Goal: Transaction & Acquisition: Purchase product/service

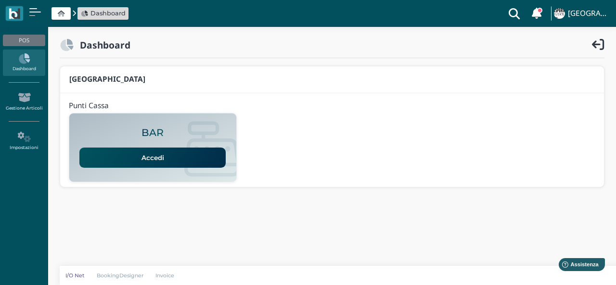
click at [89, 158] on link "Accedi" at bounding box center [152, 158] width 146 height 20
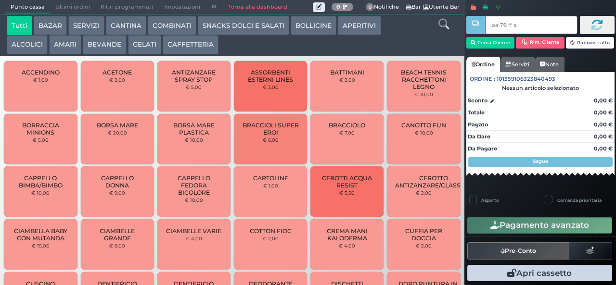
type input "ba 76 ff ac"
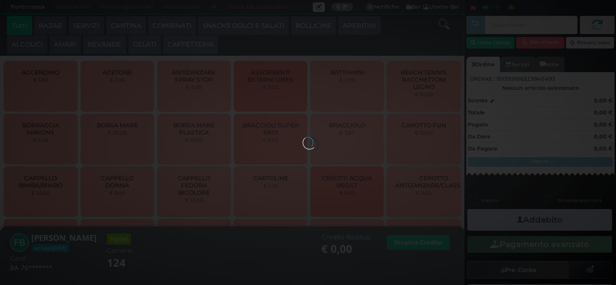
click at [249, 25] on button "SNACKS DOLCI E SALATI" at bounding box center [243, 25] width 91 height 19
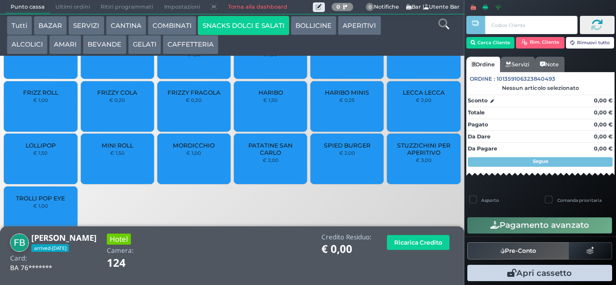
scroll to position [64, 0]
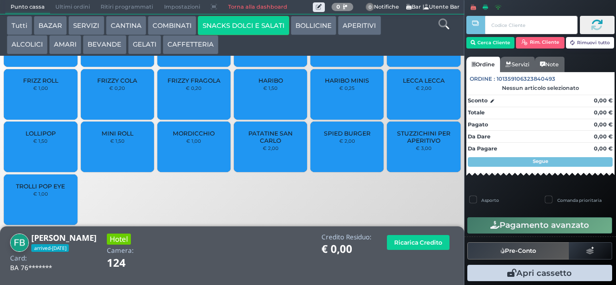
click at [31, 137] on span "LOLLIPOP" at bounding box center [40, 133] width 30 height 7
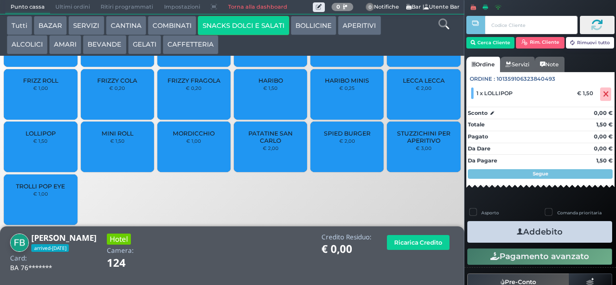
click at [569, 235] on button "Addebito" at bounding box center [539, 232] width 145 height 22
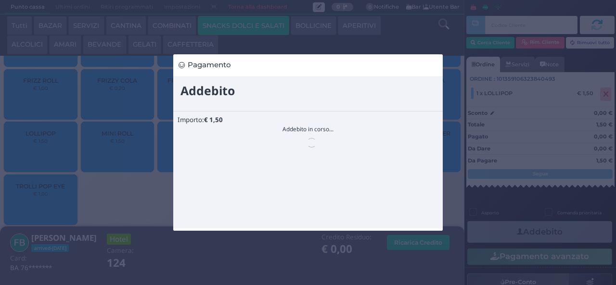
scroll to position [0, 0]
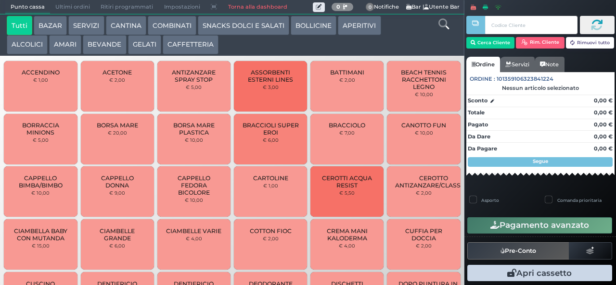
click at [63, 45] on button "AMARI" at bounding box center [65, 44] width 32 height 19
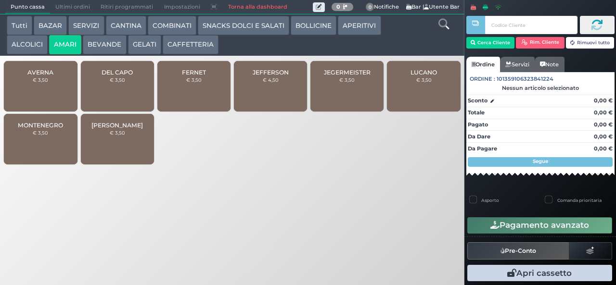
click at [49, 35] on button "AMARI" at bounding box center [65, 44] width 32 height 19
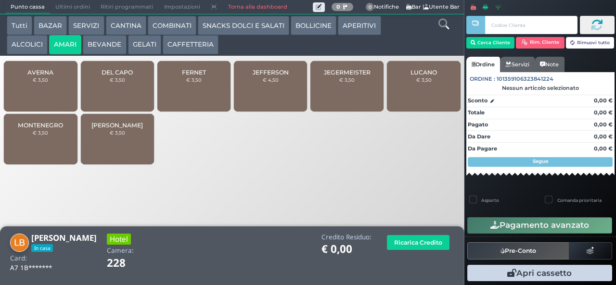
click at [193, 51] on button "CAFFETTERIA" at bounding box center [191, 44] width 56 height 19
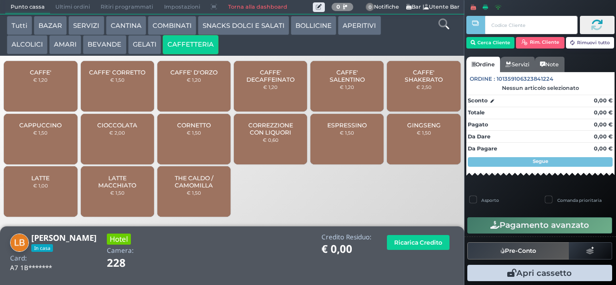
click at [122, 76] on span "CAFFE' CORRETTO" at bounding box center [117, 72] width 56 height 7
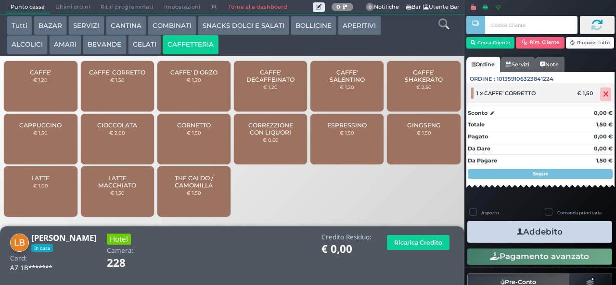
click at [600, 98] on span at bounding box center [605, 94] width 11 height 13
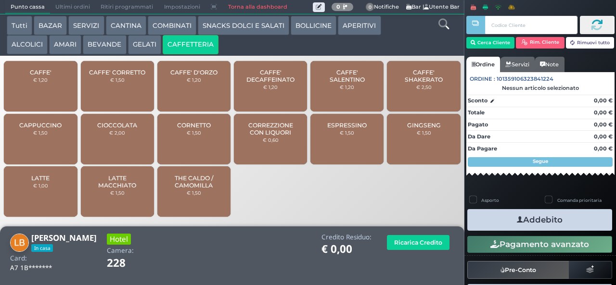
click at [272, 136] on span "CORREZZIONE CON LIQUORI" at bounding box center [270, 129] width 57 height 14
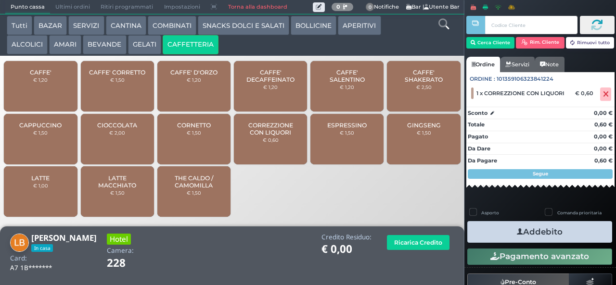
click at [554, 232] on button "Addebito" at bounding box center [539, 232] width 145 height 22
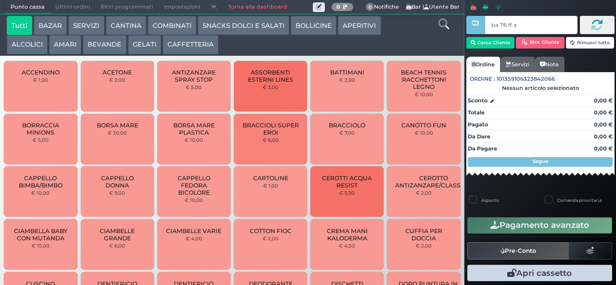
type input "ba 76 ff ac"
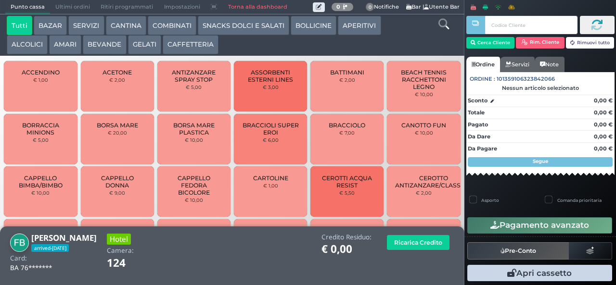
click at [142, 46] on button "GELATI" at bounding box center [144, 44] width 33 height 19
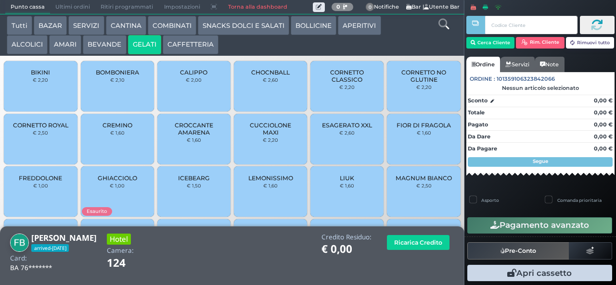
click at [186, 76] on span "CALIPPO" at bounding box center [193, 72] width 27 height 7
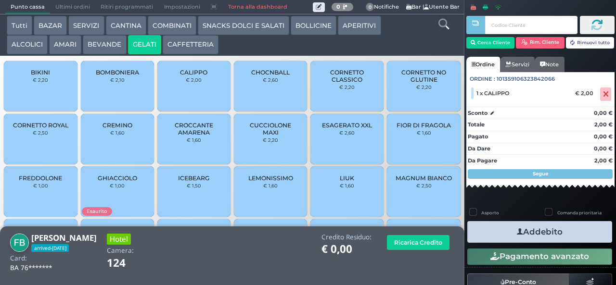
click at [568, 231] on button "Addebito" at bounding box center [539, 232] width 145 height 22
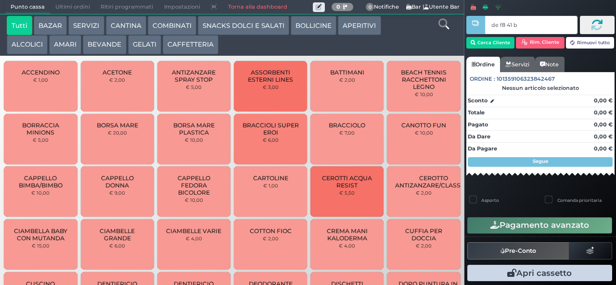
type input "de f8 41 b9"
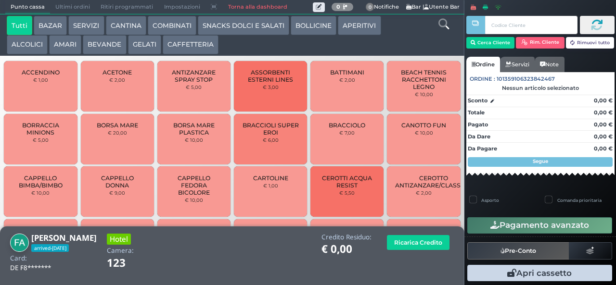
click at [67, 42] on button "AMARI" at bounding box center [65, 44] width 32 height 19
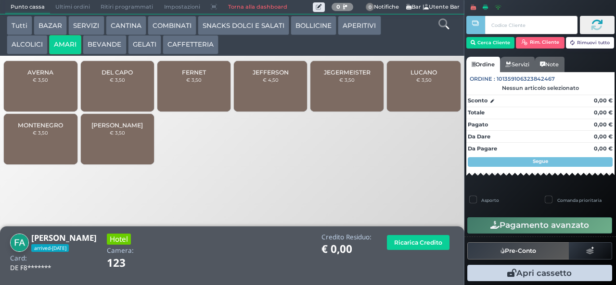
click at [109, 48] on button "BEVANDE" at bounding box center [104, 44] width 43 height 19
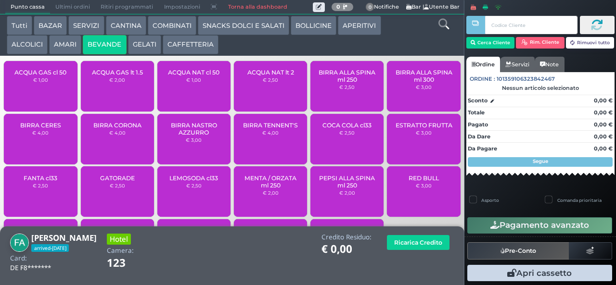
click at [30, 43] on button "ALCOLICI" at bounding box center [27, 44] width 41 height 19
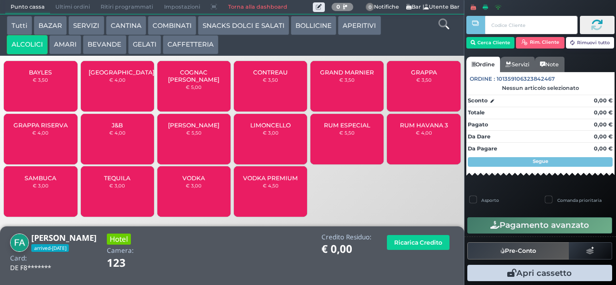
click at [273, 147] on div "LIMONCELLO € 3,00" at bounding box center [270, 139] width 73 height 50
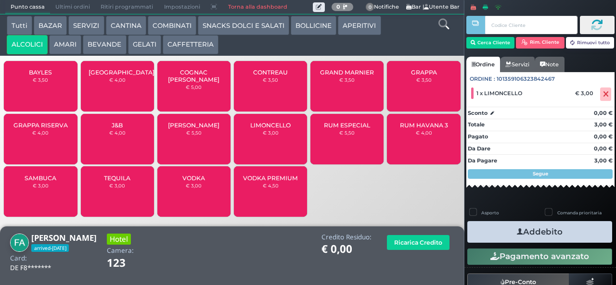
click at [562, 234] on button "Addebito" at bounding box center [539, 232] width 145 height 22
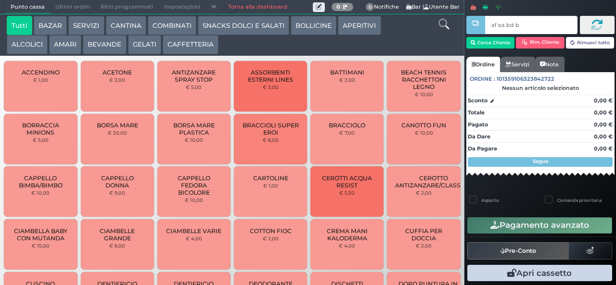
type input "af ea bd b9"
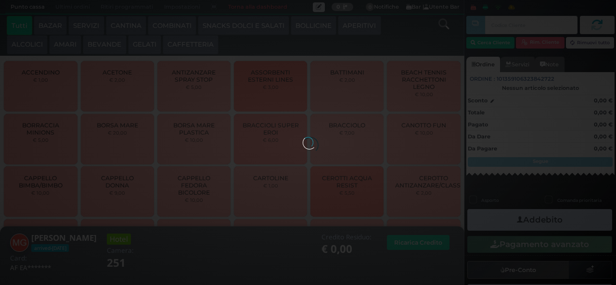
click at [64, 44] on button "AMARI" at bounding box center [65, 44] width 32 height 19
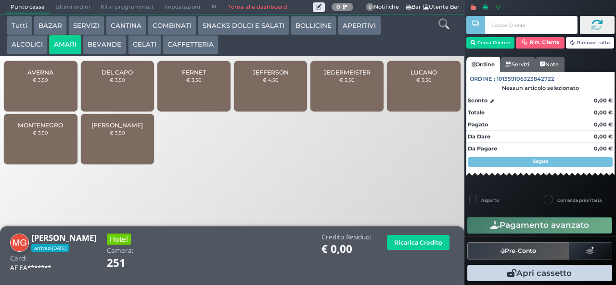
click at [134, 129] on span "[PERSON_NAME]" at bounding box center [116, 125] width 51 height 7
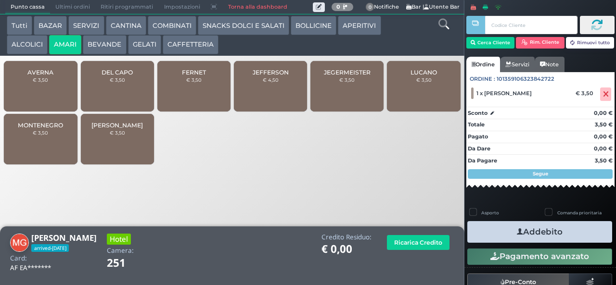
click at [113, 76] on span "DEL CAPO" at bounding box center [116, 72] width 31 height 7
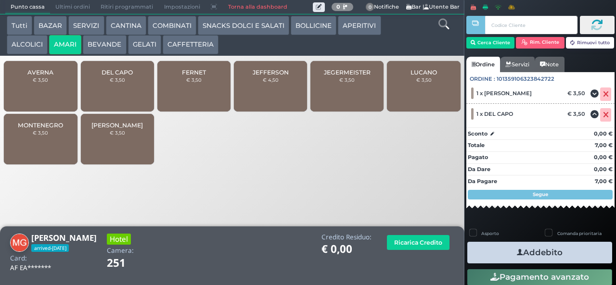
click at [567, 246] on button "Addebito" at bounding box center [539, 253] width 145 height 22
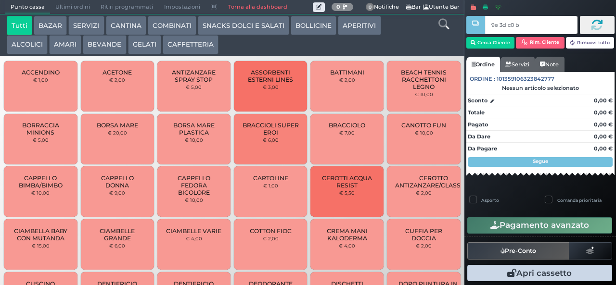
type input "9e 3d c0 b9"
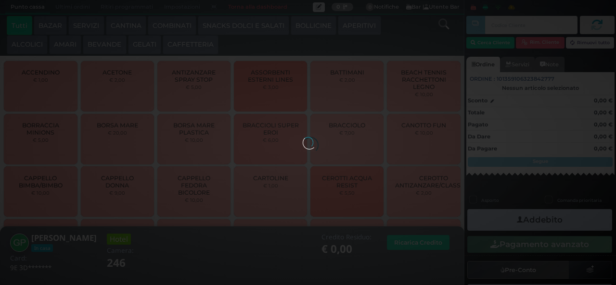
click at [33, 42] on button "ALCOLICI" at bounding box center [27, 44] width 41 height 19
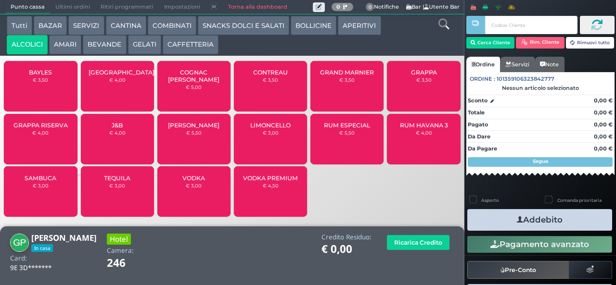
click at [66, 41] on button "AMARI" at bounding box center [65, 44] width 32 height 19
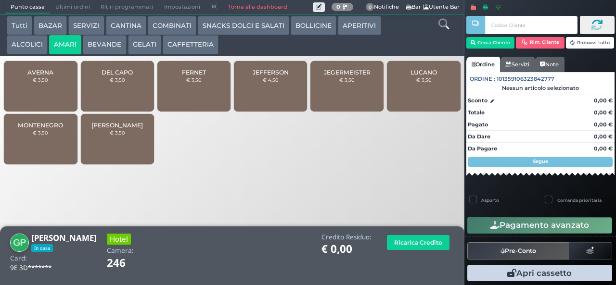
click at [28, 46] on button "ALCOLICI" at bounding box center [27, 44] width 41 height 19
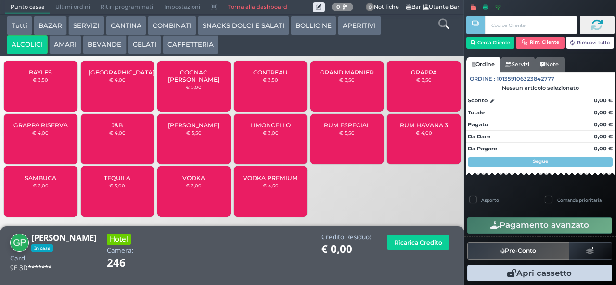
click at [122, 76] on span "[PERSON_NAME][GEOGRAPHIC_DATA]" at bounding box center [121, 72] width 66 height 7
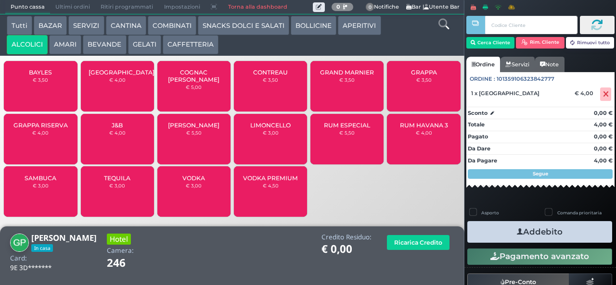
click at [39, 76] on span "BAYLES" at bounding box center [40, 72] width 23 height 7
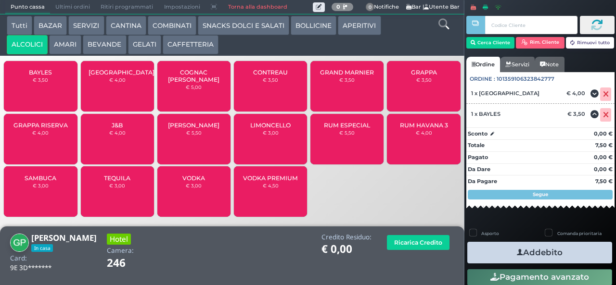
click at [559, 256] on button "Addebito" at bounding box center [539, 253] width 145 height 22
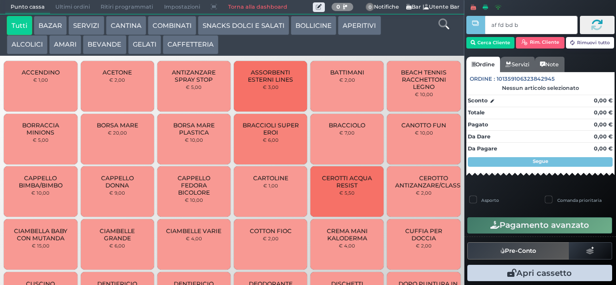
type input "af fd bd b9"
click at [140, 45] on button "GELATI" at bounding box center [144, 44] width 33 height 19
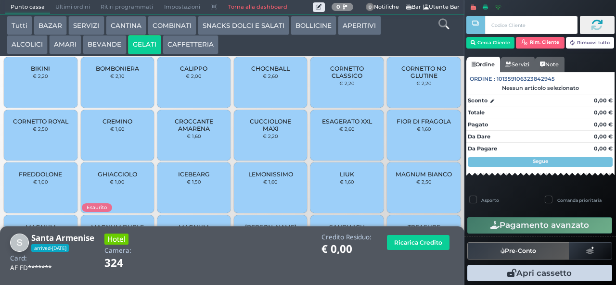
scroll to position [5, 0]
click at [416, 125] on span "FIOR DI FRAGOLA" at bounding box center [423, 121] width 54 height 7
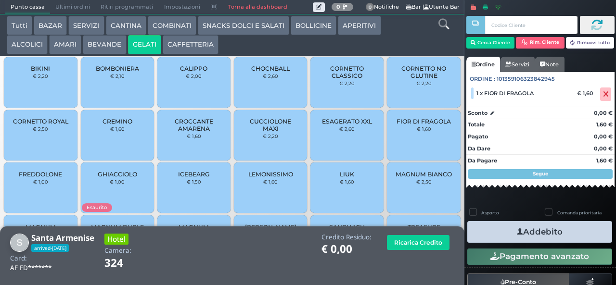
click at [551, 235] on button "Addebito" at bounding box center [539, 232] width 145 height 22
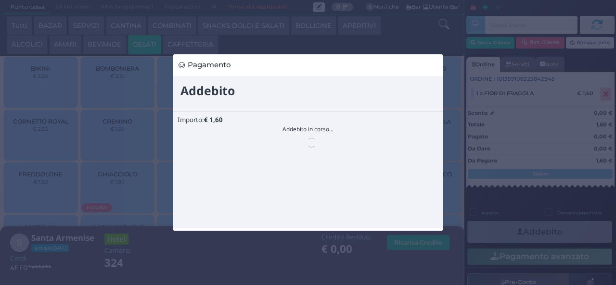
scroll to position [0, 0]
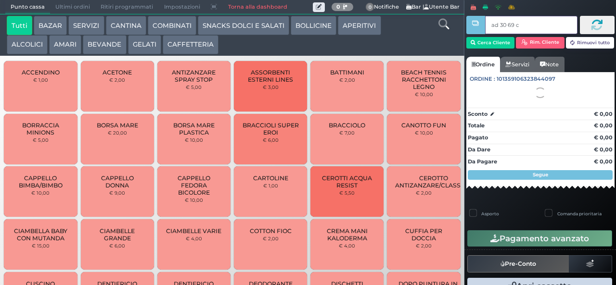
type input "ad 30 69 c3"
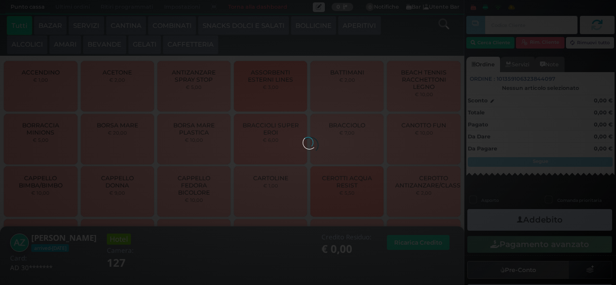
click at [258, 28] on button "SNACKS DOLCI E SALATI" at bounding box center [243, 25] width 91 height 19
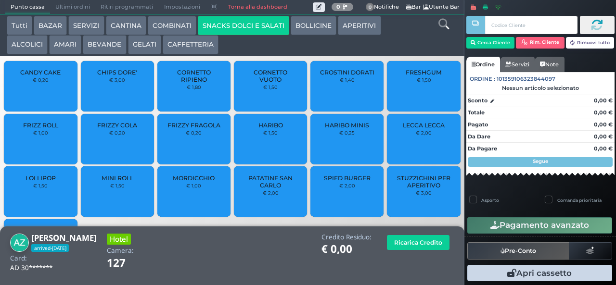
click at [418, 76] on span "FRESHGUM" at bounding box center [423, 72] width 36 height 7
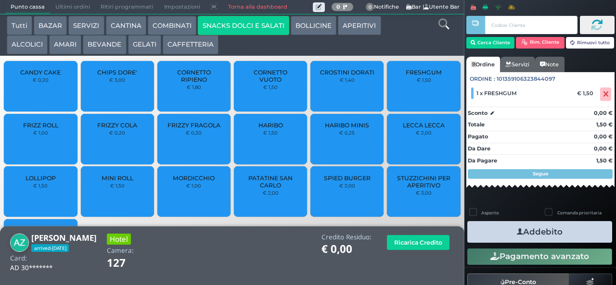
click at [567, 229] on button "Addebito" at bounding box center [539, 232] width 145 height 22
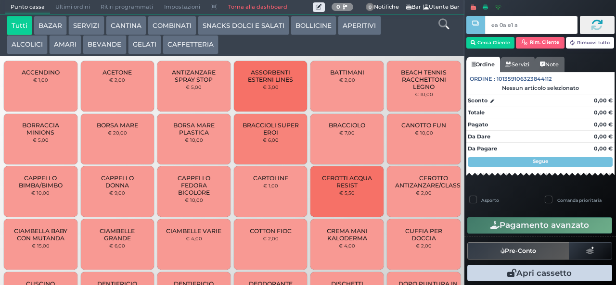
type input "ea 0a e1 a4"
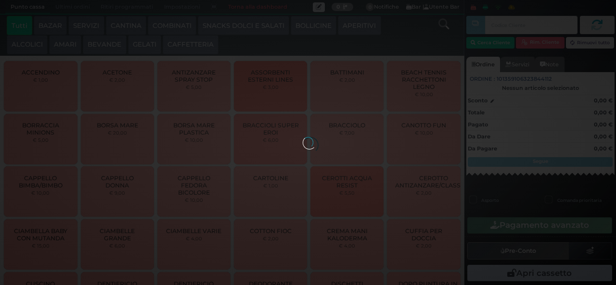
click at [313, 137] on div at bounding box center [307, 142] width 11 height 11
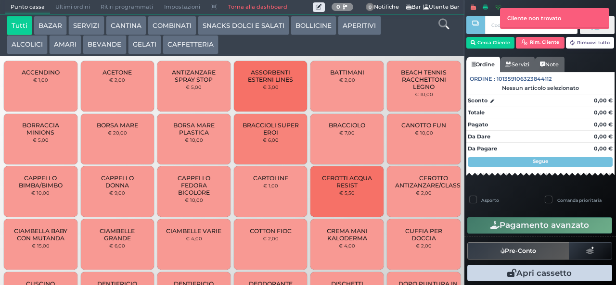
click at [365, 27] on button "APERITIVI" at bounding box center [359, 25] width 43 height 19
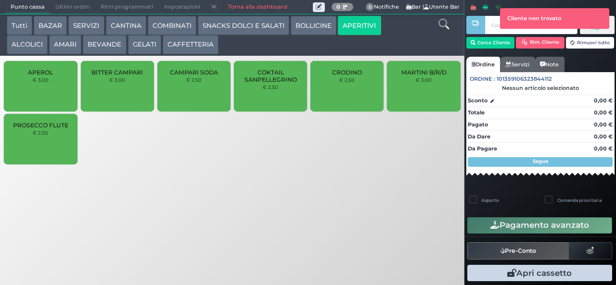
click at [350, 96] on div "CRODINO € 2,50" at bounding box center [346, 86] width 73 height 50
click at [344, 83] on small "€ 2,50" at bounding box center [346, 80] width 15 height 6
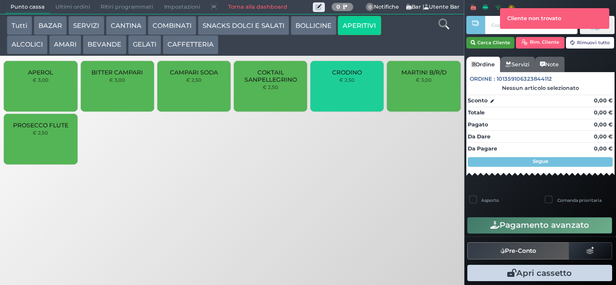
click at [493, 45] on button "Cerca Cliente" at bounding box center [490, 43] width 49 height 12
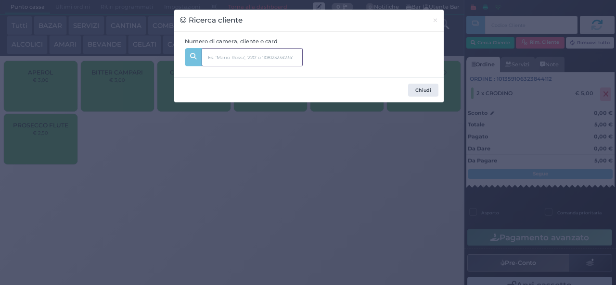
click at [255, 59] on input "text" at bounding box center [252, 57] width 101 height 18
type input "514"
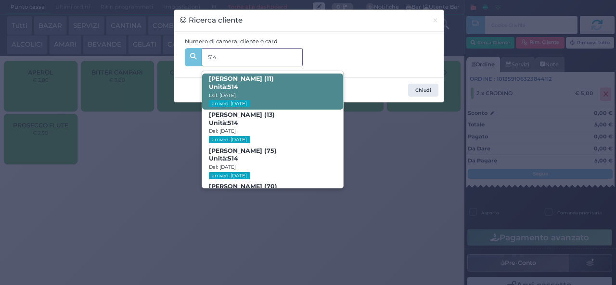
click at [301, 85] on span "VITTORIA ZANETTI (11) Unità: 514 Dal: 31/08/2025 arrived-today" at bounding box center [272, 92] width 141 height 36
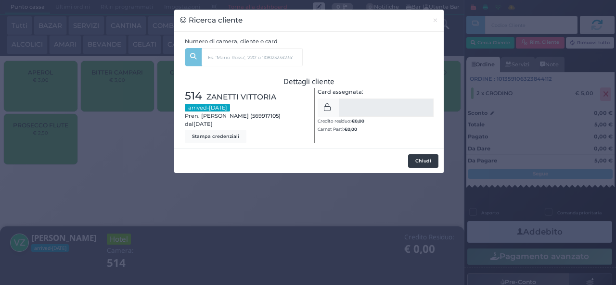
click at [427, 156] on button "Chiudi" at bounding box center [423, 160] width 30 height 13
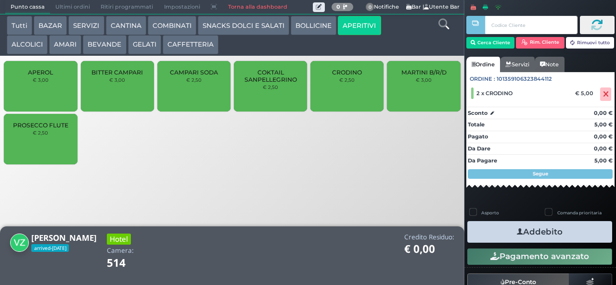
click at [554, 235] on button "Addebito" at bounding box center [539, 232] width 145 height 22
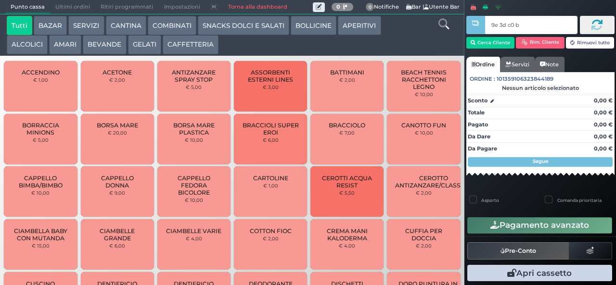
type input "9e 3d c0 b9"
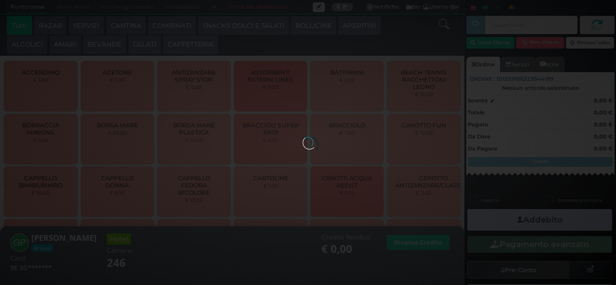
click at [167, 26] on button "COMBINATI" at bounding box center [172, 25] width 49 height 19
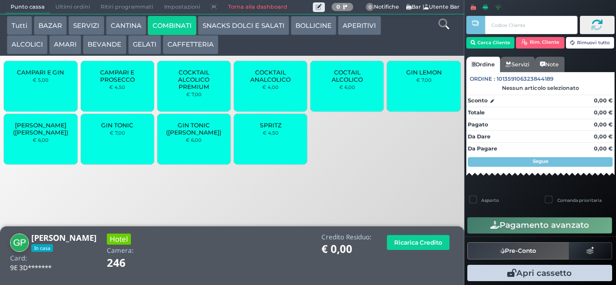
click at [125, 145] on div "GIN TONIC € 7,00" at bounding box center [117, 139] width 73 height 50
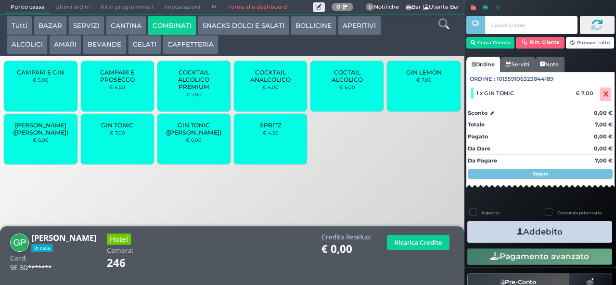
click at [578, 235] on button "Addebito" at bounding box center [539, 232] width 145 height 22
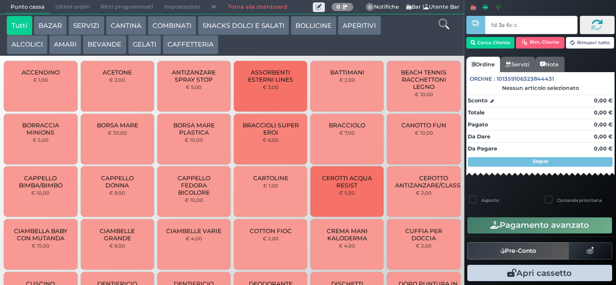
type input "fd 3e 6c c3"
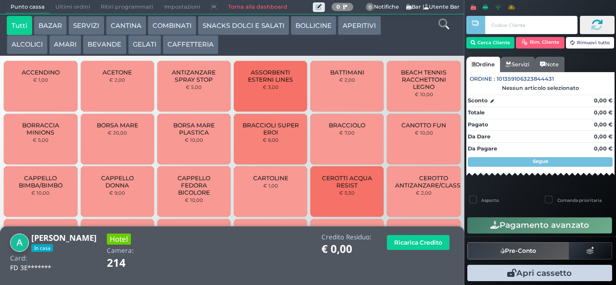
click at [111, 52] on button "BEVANDE" at bounding box center [104, 44] width 43 height 19
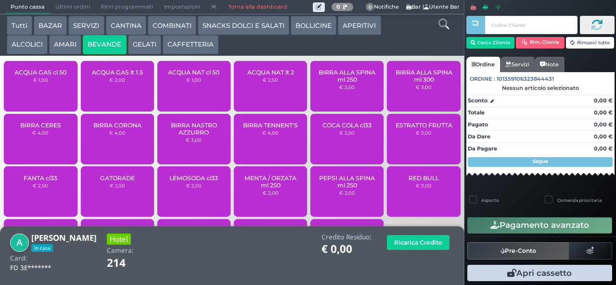
click at [358, 32] on button "APERITIVI" at bounding box center [359, 25] width 43 height 19
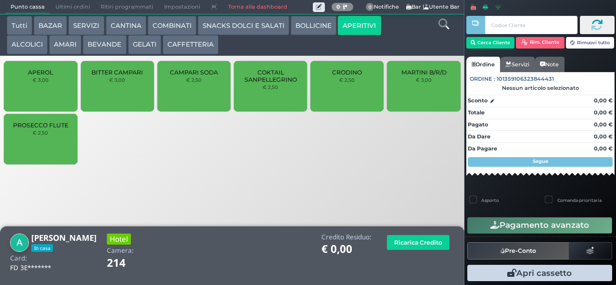
click at [418, 100] on div "MARTINI B/R/D € 3,00" at bounding box center [423, 86] width 73 height 50
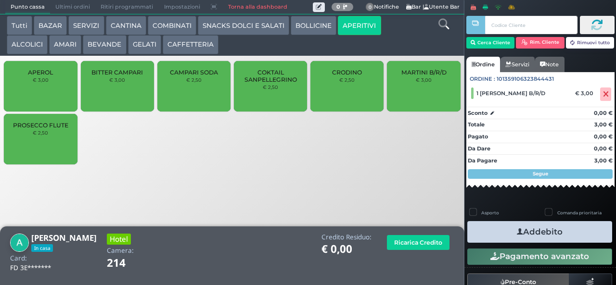
click at [536, 239] on button "Addebito" at bounding box center [539, 232] width 145 height 22
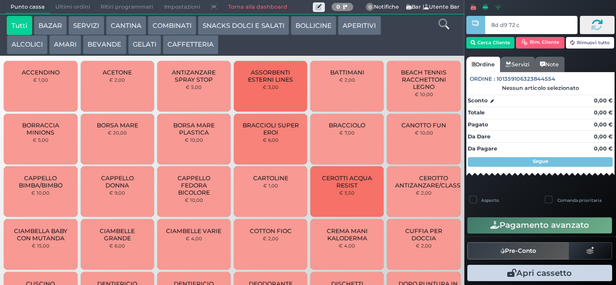
type input "8d d9 72 c3"
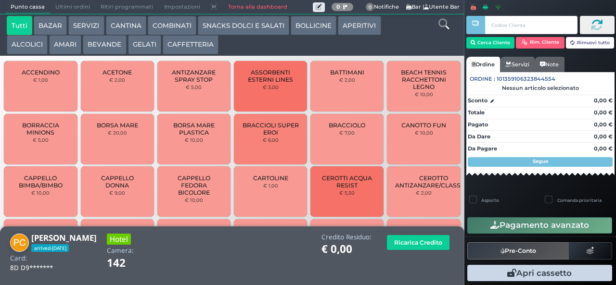
click at [249, 26] on button "SNACKS DOLCI E SALATI" at bounding box center [243, 25] width 91 height 19
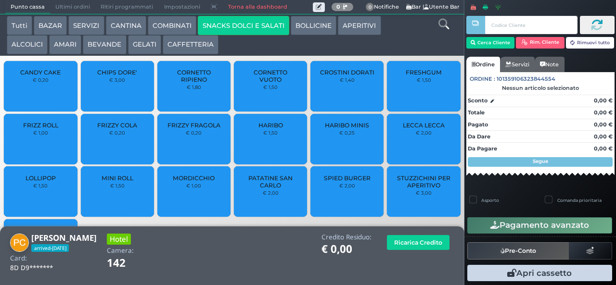
click at [107, 46] on button "BEVANDE" at bounding box center [104, 44] width 43 height 19
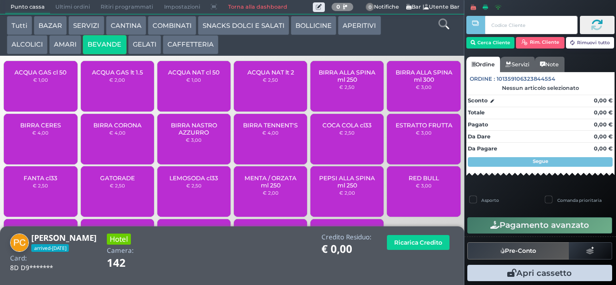
click at [262, 76] on span "ACQUA NAT lt 2" at bounding box center [270, 72] width 47 height 7
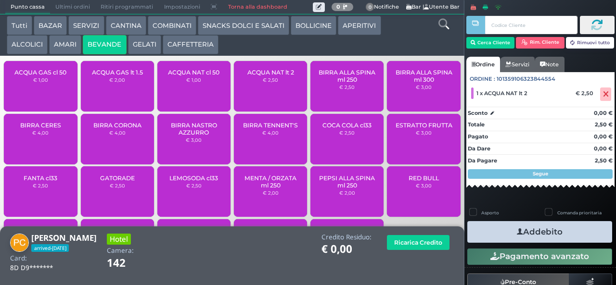
click at [260, 76] on span "ACQUA NAT lt 2" at bounding box center [270, 72] width 47 height 7
click at [540, 234] on button "Addebito" at bounding box center [539, 232] width 145 height 22
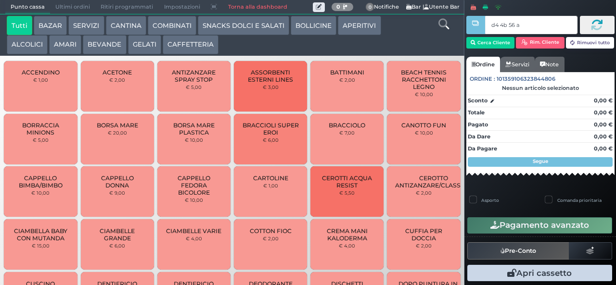
type input "d4 4b 56 af"
click at [0, 0] on div at bounding box center [0, 0] width 0 height 0
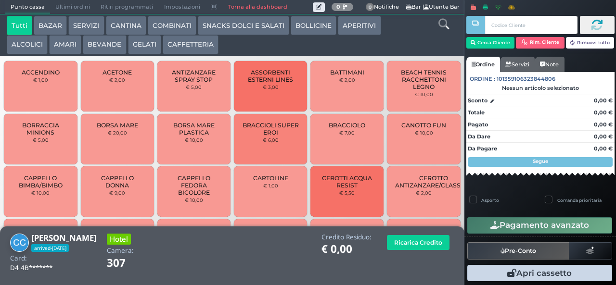
click at [110, 47] on button "BEVANDE" at bounding box center [104, 44] width 43 height 19
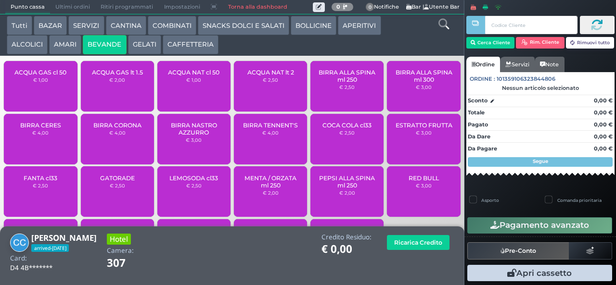
click at [135, 99] on div "ACQUA GAS lt 1.5 € 2,00" at bounding box center [117, 86] width 73 height 50
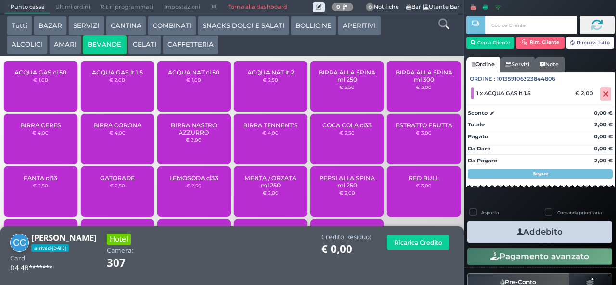
click at [567, 236] on button "Addebito" at bounding box center [539, 232] width 145 height 22
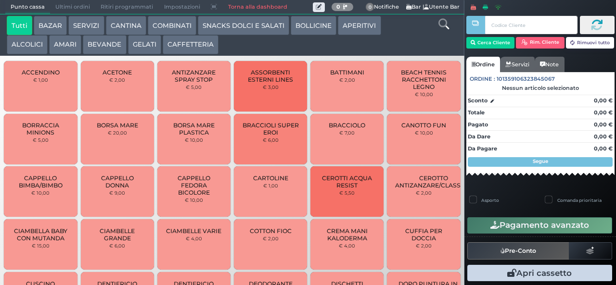
click at [163, 48] on button "CAFFETTERIA" at bounding box center [191, 44] width 56 height 19
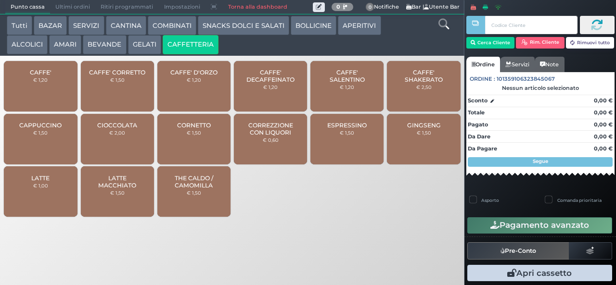
click at [154, 43] on button "GELATI" at bounding box center [144, 44] width 33 height 19
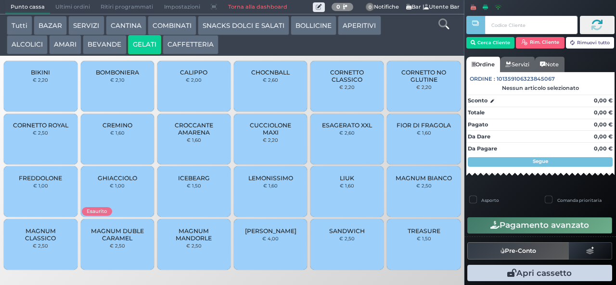
click at [126, 153] on div "CREMINO € 1,60" at bounding box center [117, 139] width 73 height 50
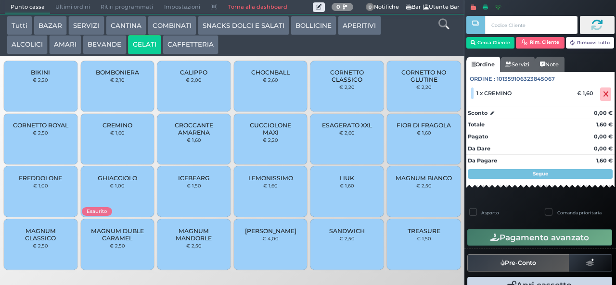
click at [354, 144] on div "ESAGERATO XXL € 2,60" at bounding box center [346, 139] width 73 height 50
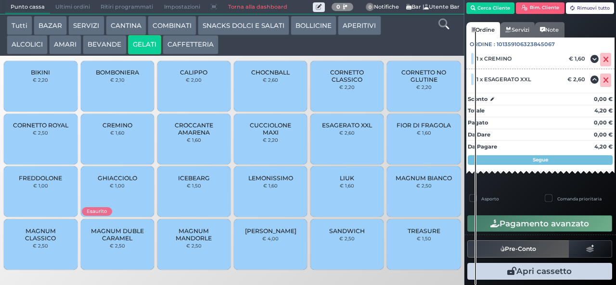
scroll to position [49, 0]
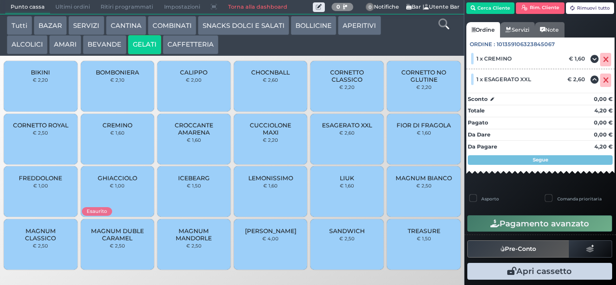
click at [524, 220] on button "Pagamento avanzato" at bounding box center [539, 223] width 145 height 16
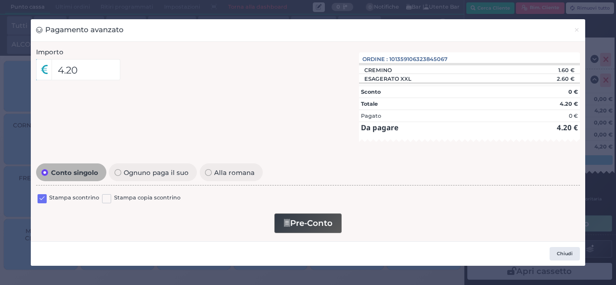
click at [322, 221] on button "Pre-Conto" at bounding box center [307, 224] width 67 height 20
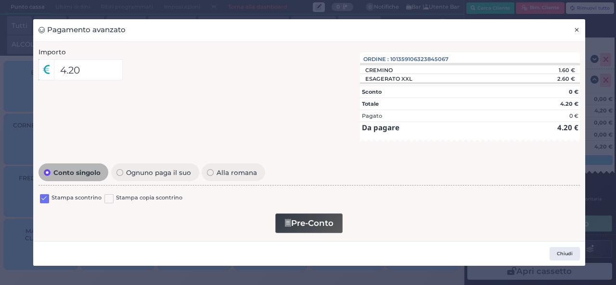
click at [576, 30] on span "×" at bounding box center [576, 30] width 6 height 11
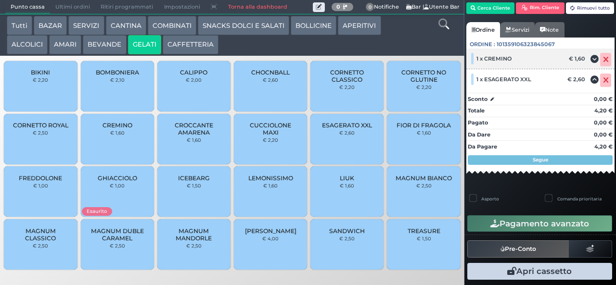
click at [603, 60] on icon at bounding box center [606, 60] width 6 height 0
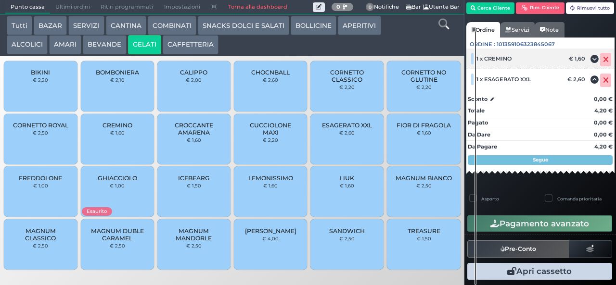
scroll to position [20, 0]
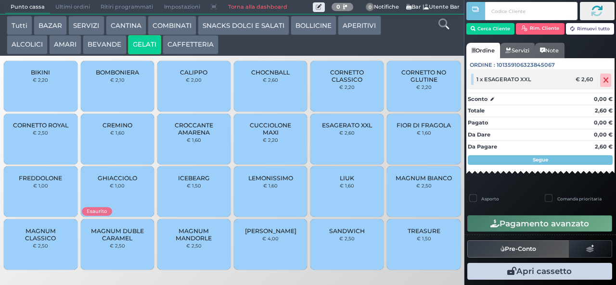
click at [603, 81] on icon at bounding box center [606, 80] width 6 height 0
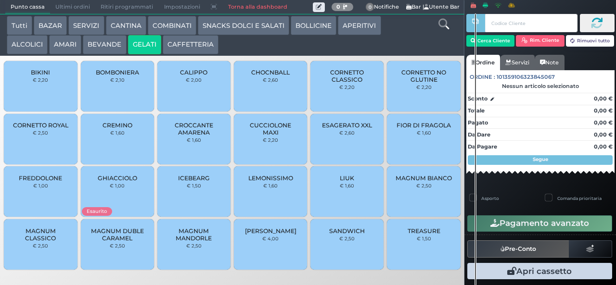
scroll to position [2, 0]
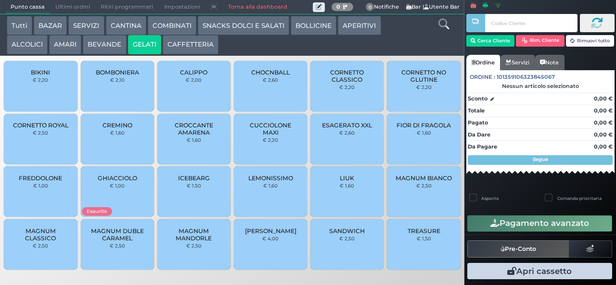
click at [353, 83] on span "CORNETTO CLASSICO" at bounding box center [346, 76] width 57 height 14
click at [268, 83] on small "€ 2,60" at bounding box center [270, 80] width 15 height 6
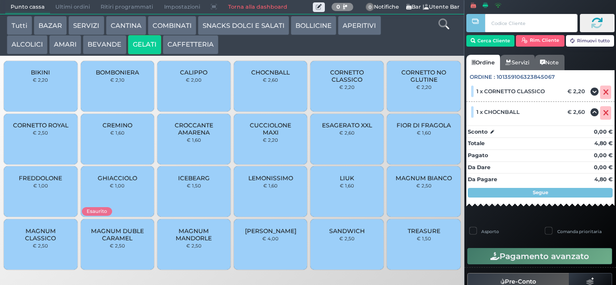
click at [554, 259] on button "Pagamento avanzato" at bounding box center [539, 256] width 145 height 16
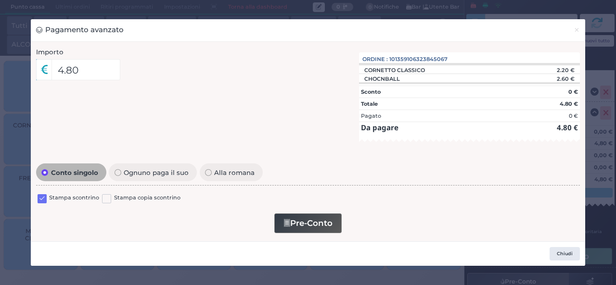
click at [155, 172] on span "Ognuno paga il suo" at bounding box center [156, 172] width 70 height 7
click at [121, 172] on input "Ognuno paga il suo" at bounding box center [117, 172] width 7 height 7
radio input "true"
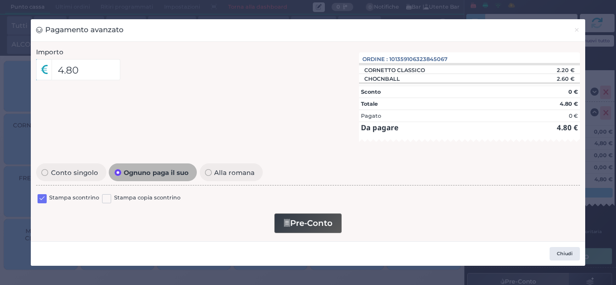
click at [230, 171] on label "Alla romana" at bounding box center [231, 172] width 63 height 17
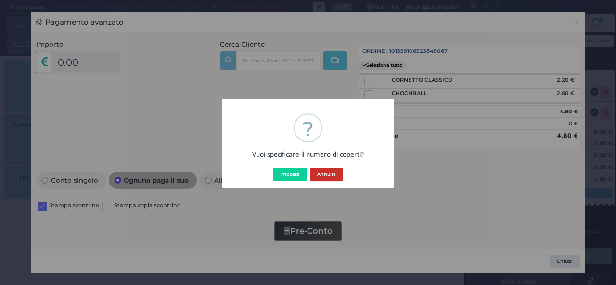
click at [337, 173] on button "Annulla" at bounding box center [326, 174] width 33 height 13
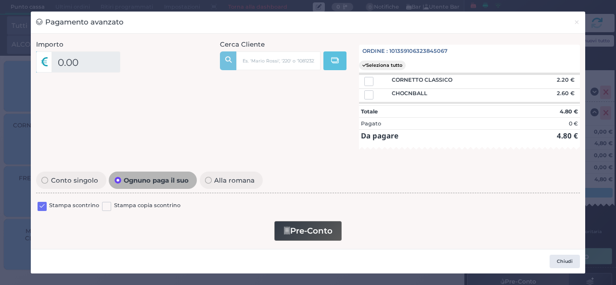
click at [230, 181] on span "Alla romana" at bounding box center [235, 180] width 46 height 7
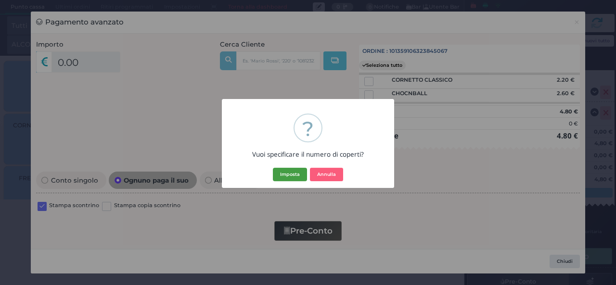
click at [283, 172] on button "Imposta" at bounding box center [290, 174] width 34 height 13
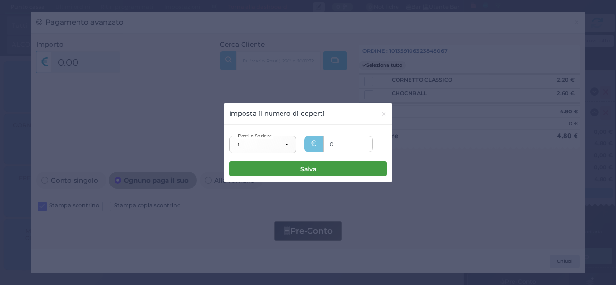
click at [319, 169] on button "Salva" at bounding box center [308, 169] width 158 height 15
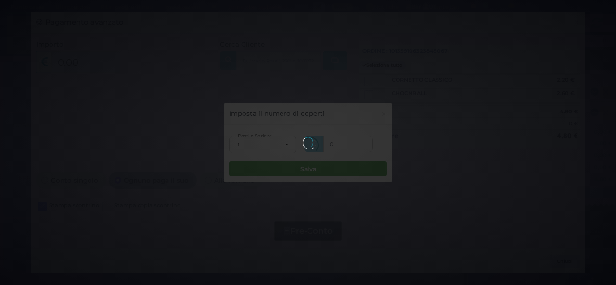
type input "0.00"
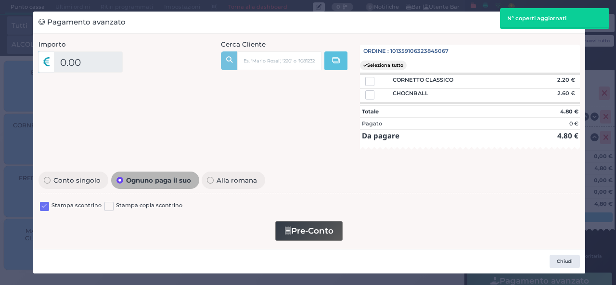
radio input "true"
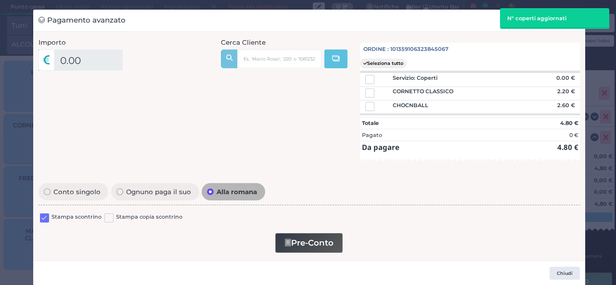
click at [598, 93] on div "Pagamento avanzato × Importo 0.00 Importo Totale 4.80 Quote 1 1" at bounding box center [308, 142] width 616 height 285
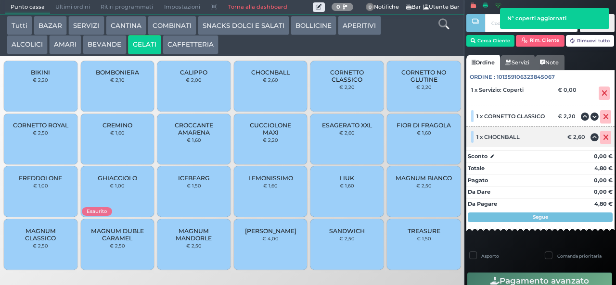
click at [603, 138] on icon at bounding box center [606, 138] width 6 height 0
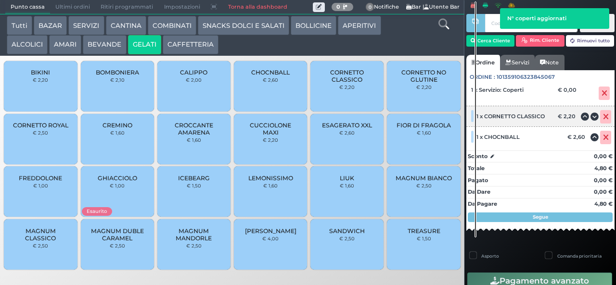
click at [603, 117] on icon at bounding box center [606, 117] width 6 height 0
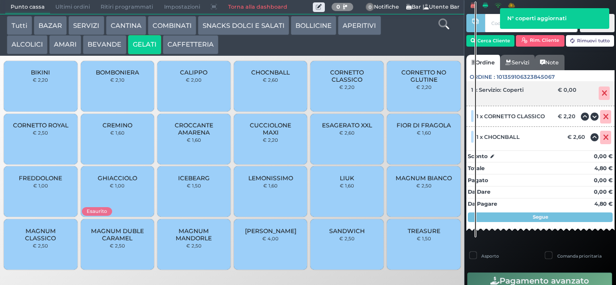
click at [601, 93] on icon at bounding box center [604, 93] width 6 height 0
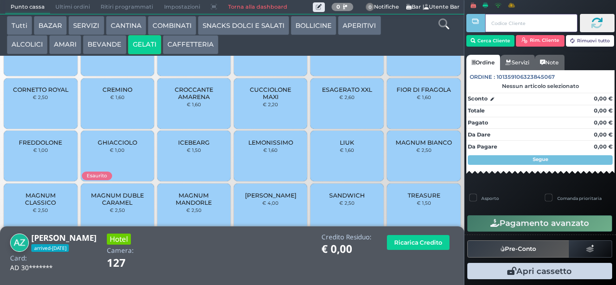
scroll to position [64, 0]
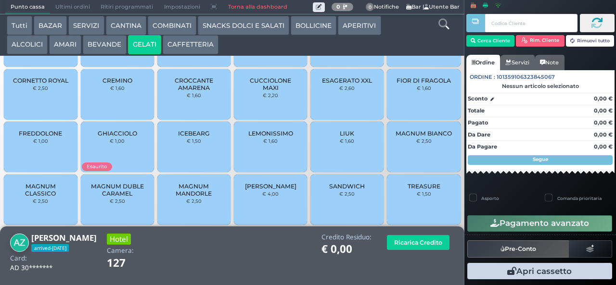
click at [418, 190] on span "TREASURE" at bounding box center [423, 186] width 33 height 7
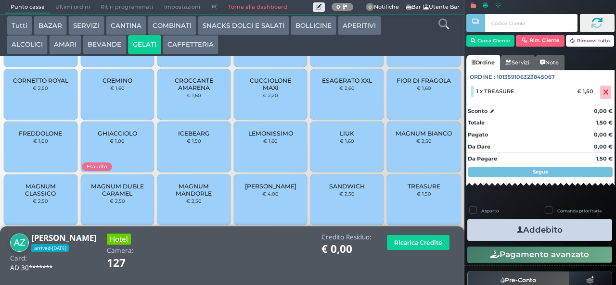
click at [552, 231] on button "Addebito" at bounding box center [539, 230] width 145 height 22
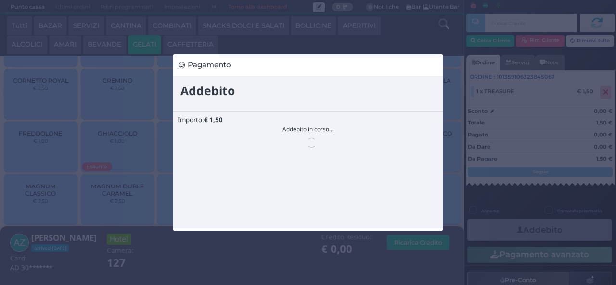
scroll to position [0, 0]
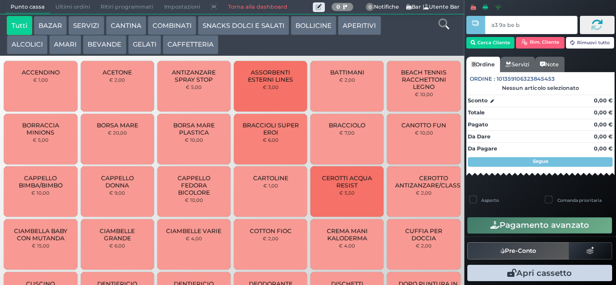
type input "a3 9a be b9"
click at [139, 40] on button "GELATI" at bounding box center [144, 44] width 33 height 19
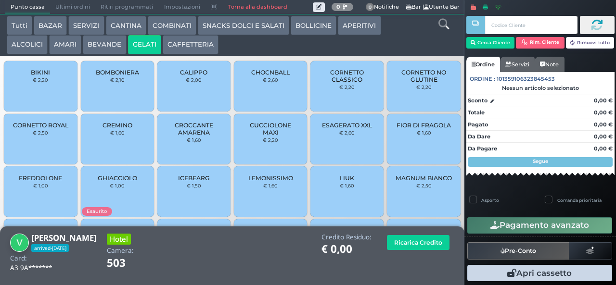
scroll to position [64, 0]
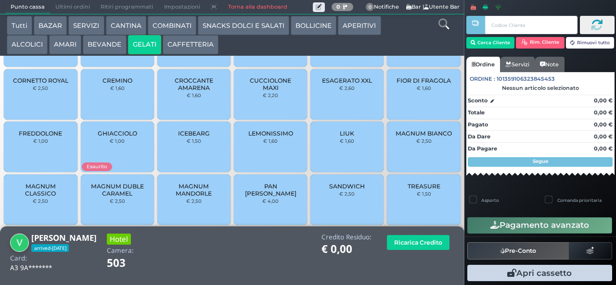
click at [268, 91] on span "CUCCIOLONE MAXI" at bounding box center [270, 84] width 57 height 14
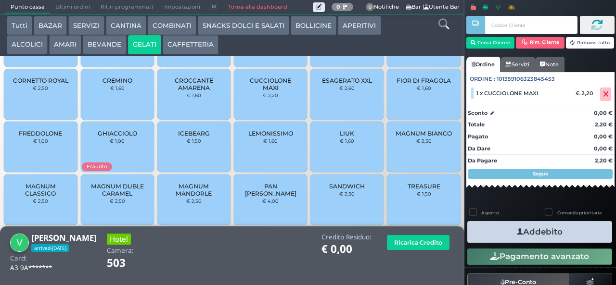
click at [274, 91] on span "CUCCIOLONE MAXI" at bounding box center [270, 84] width 57 height 14
click at [567, 234] on button "Addebito" at bounding box center [539, 232] width 145 height 22
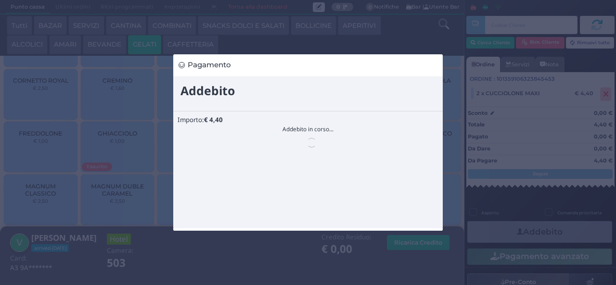
scroll to position [0, 0]
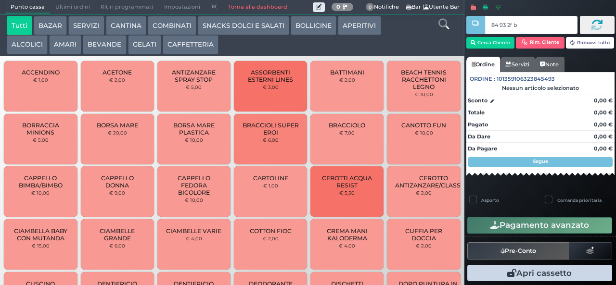
type input "84 93 2f b2"
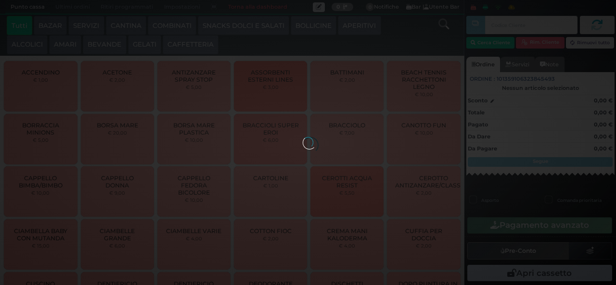
click at [302, 137] on div at bounding box center [307, 142] width 11 height 11
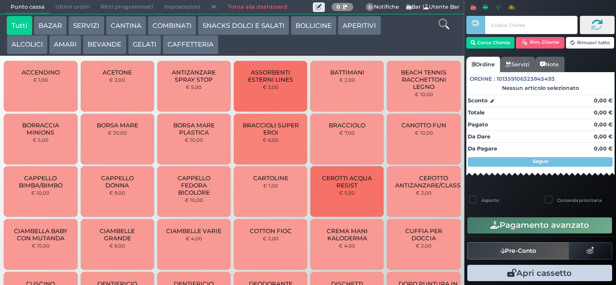
click at [258, 27] on button "SNACKS DOLCI E SALATI" at bounding box center [243, 25] width 91 height 19
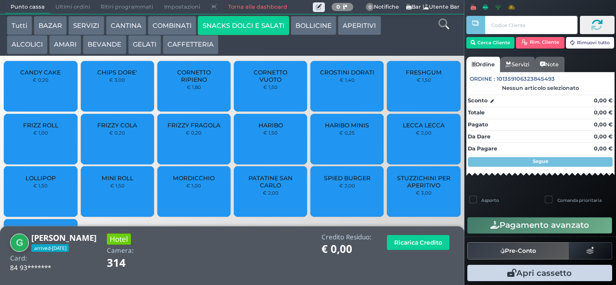
click at [246, 189] on span "PATATINE SAN CARLO" at bounding box center [270, 182] width 57 height 14
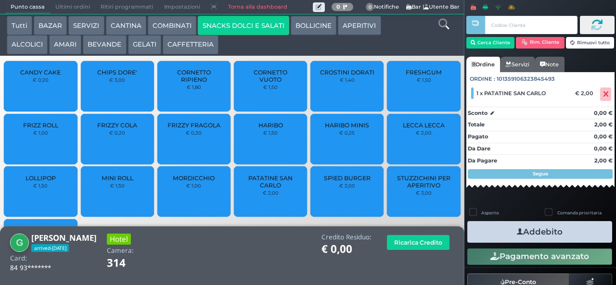
click at [563, 240] on button "Addebito" at bounding box center [539, 232] width 145 height 22
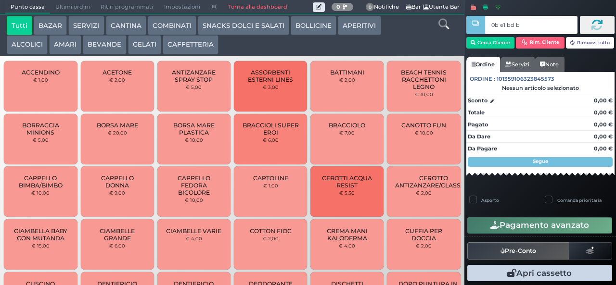
type input "0b e1 bd b9"
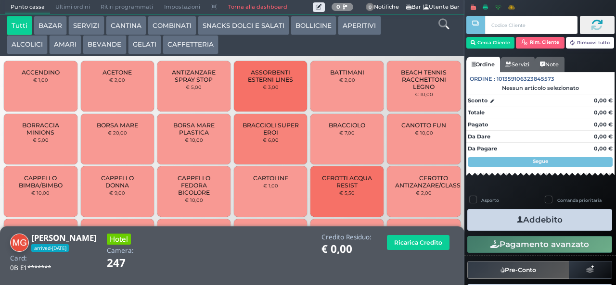
click at [142, 41] on button "GELATI" at bounding box center [144, 44] width 33 height 19
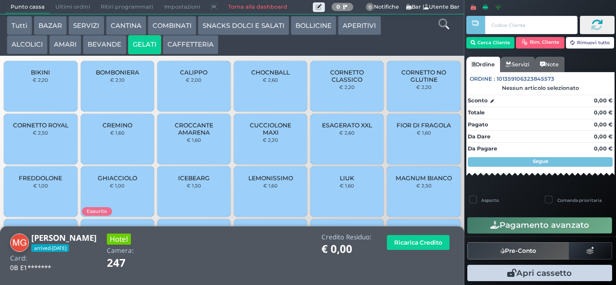
scroll to position [64, 0]
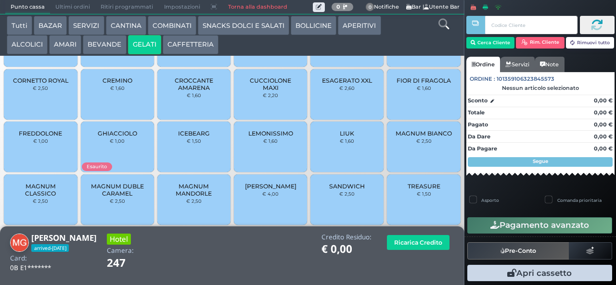
click at [418, 190] on span "TREASURE" at bounding box center [423, 186] width 33 height 7
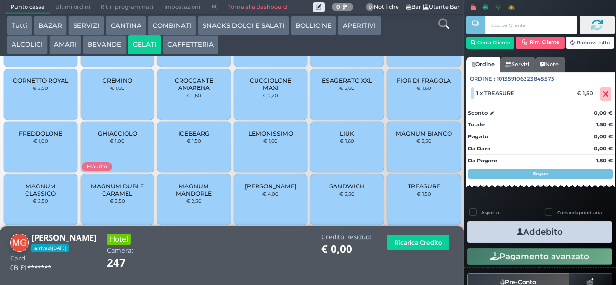
click at [544, 233] on button "Addebito" at bounding box center [539, 232] width 145 height 22
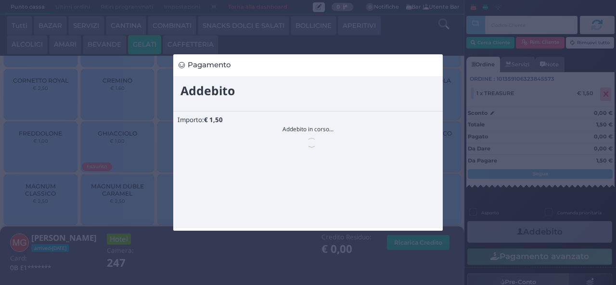
scroll to position [0, 0]
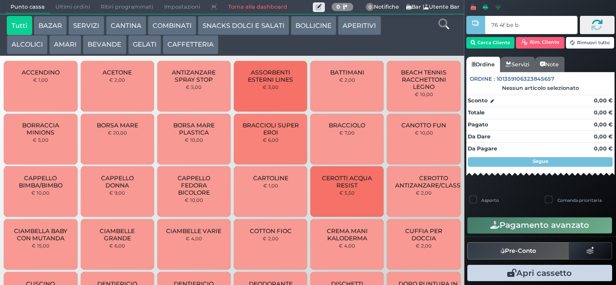
type input "76 4f be b9"
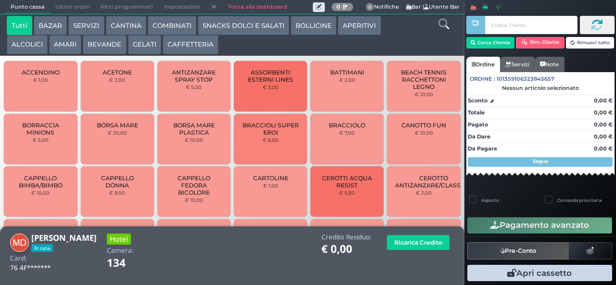
click at [264, 32] on button "SNACKS DOLCI E SALATI" at bounding box center [243, 25] width 91 height 19
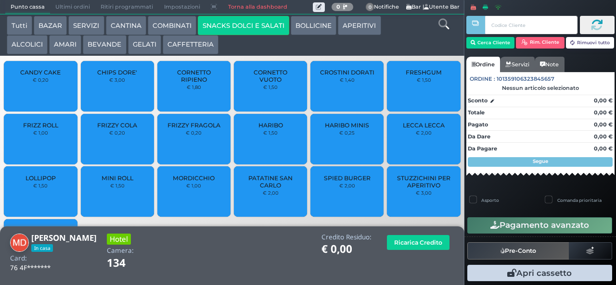
click at [101, 46] on button "BEVANDE" at bounding box center [104, 44] width 43 height 19
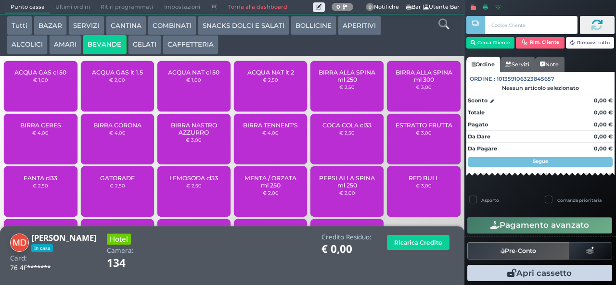
scroll to position [64, 0]
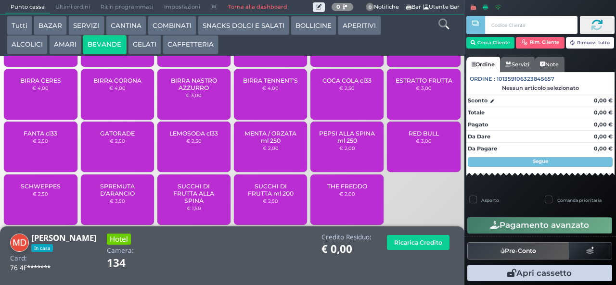
click at [261, 197] on span "SUCCHI DI FRUTTA ml 200" at bounding box center [270, 190] width 57 height 14
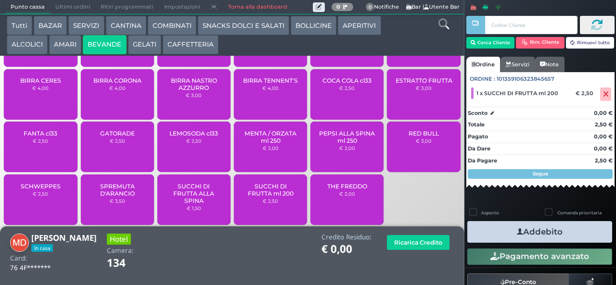
click at [542, 233] on button "Addebito" at bounding box center [539, 232] width 145 height 22
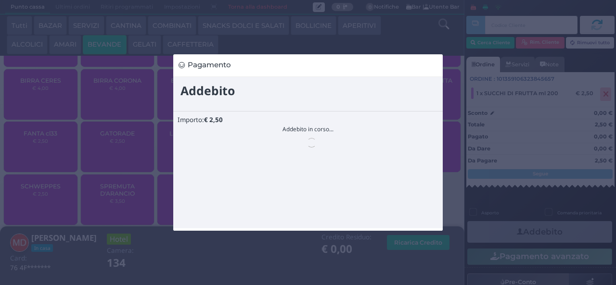
scroll to position [0, 0]
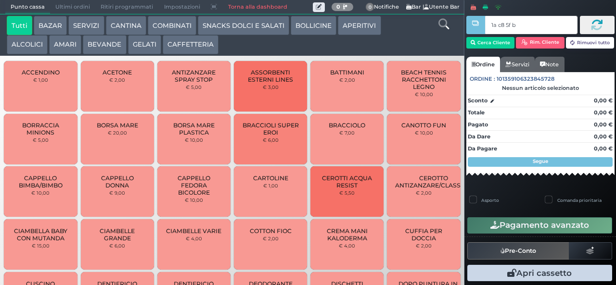
type input "1a c8 5f bb"
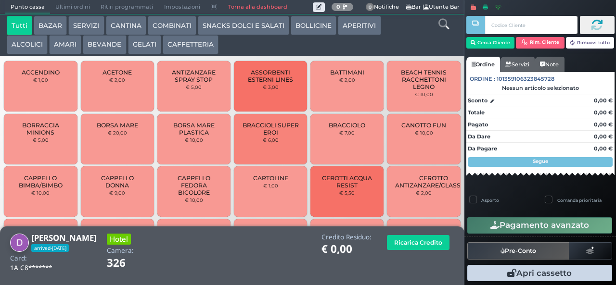
click at [58, 43] on button "AMARI" at bounding box center [65, 44] width 32 height 19
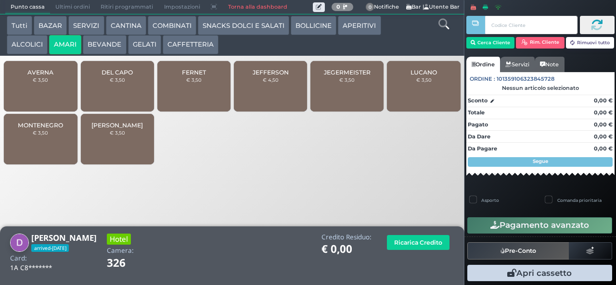
click at [32, 45] on button "ALCOLICI" at bounding box center [27, 44] width 41 height 19
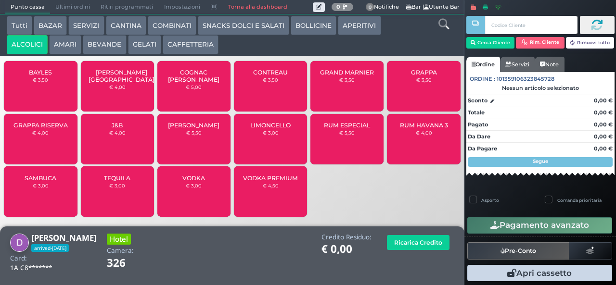
click at [417, 127] on span "RUM HAVANA 3" at bounding box center [424, 125] width 48 height 7
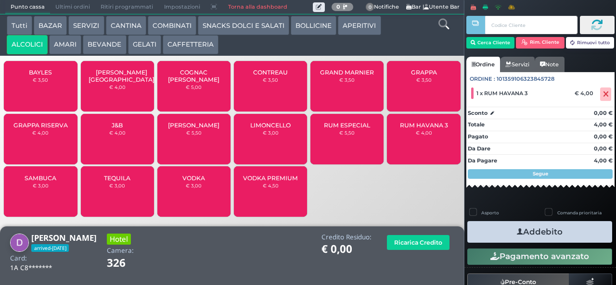
click at [420, 129] on span "RUM HAVANA 3" at bounding box center [424, 125] width 48 height 7
click at [545, 236] on button "Addebito" at bounding box center [539, 232] width 145 height 22
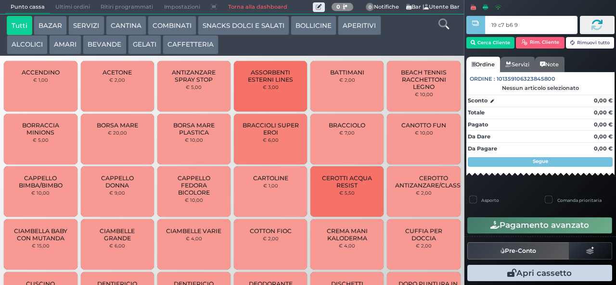
type input "19 c7 b6 95"
click at [142, 44] on button "GELATI" at bounding box center [144, 44] width 33 height 19
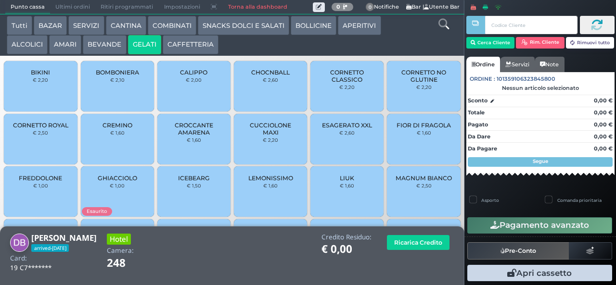
scroll to position [64, 0]
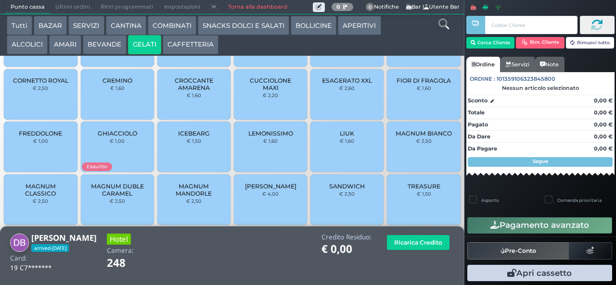
click at [189, 197] on span "MAGNUM MANDORLE" at bounding box center [193, 190] width 57 height 14
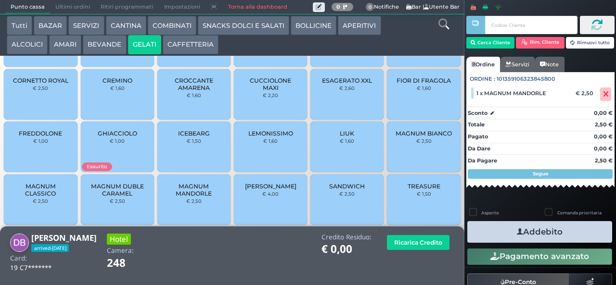
click at [199, 197] on span "MAGNUM MANDORLE" at bounding box center [193, 190] width 57 height 14
click at [529, 237] on button "Addebito" at bounding box center [539, 232] width 145 height 22
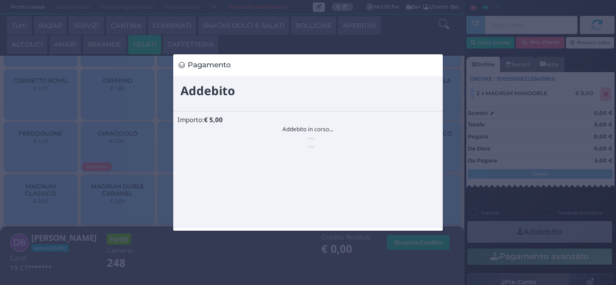
scroll to position [0, 0]
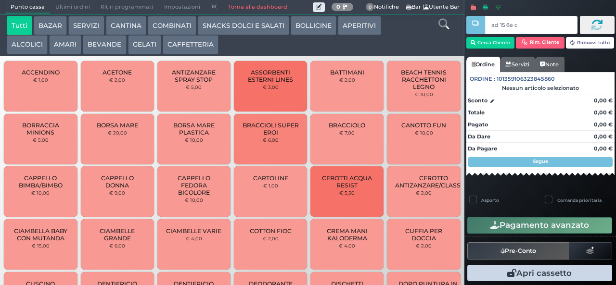
type input "ad 15 6e c3"
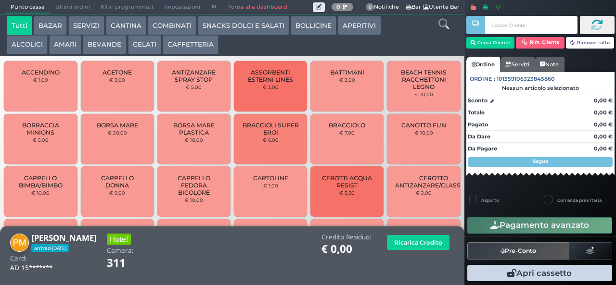
click at [64, 44] on button "AMARI" at bounding box center [65, 44] width 32 height 19
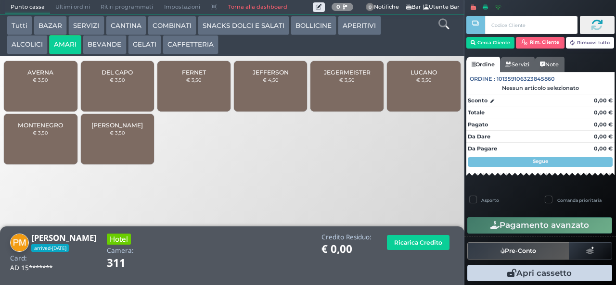
click at [102, 48] on button "BEVANDE" at bounding box center [104, 44] width 43 height 19
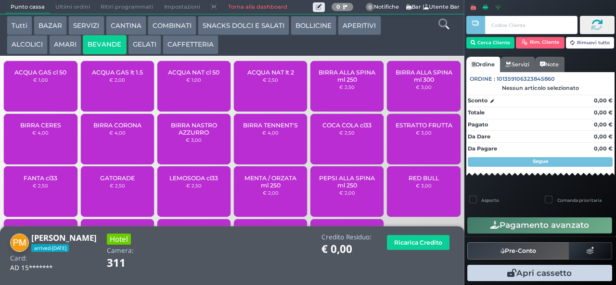
click at [24, 44] on button "ALCOLICI" at bounding box center [27, 44] width 41 height 19
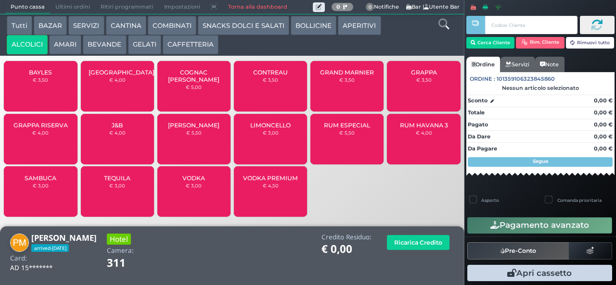
click at [33, 135] on div "GRAPPA RISERVA € 4,00" at bounding box center [40, 139] width 73 height 50
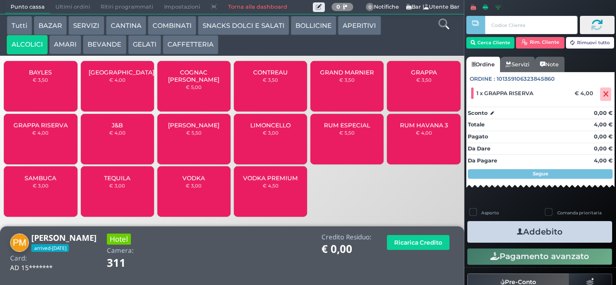
click at [559, 238] on button "Addebito" at bounding box center [539, 232] width 145 height 22
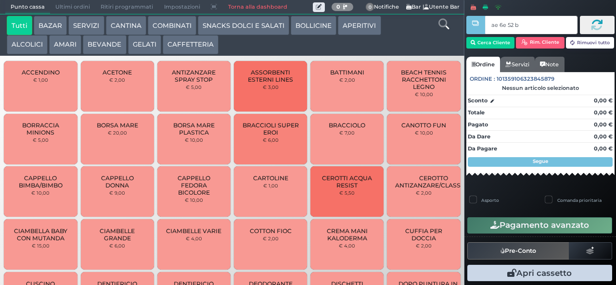
type input "ae 6e 52 b9"
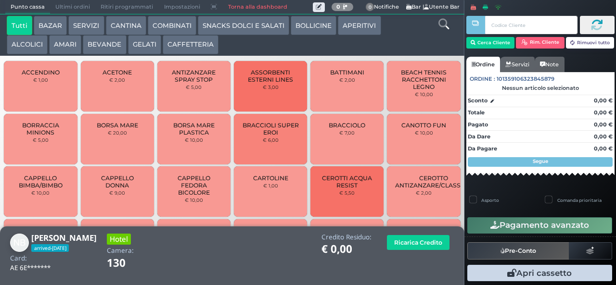
click at [171, 27] on button "COMBINATI" at bounding box center [172, 25] width 49 height 19
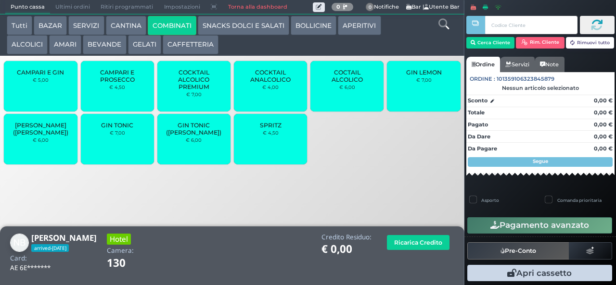
click at [282, 150] on div "SPRITZ € 4,50" at bounding box center [270, 139] width 73 height 50
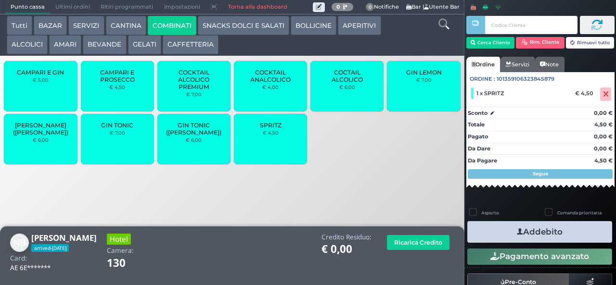
click at [548, 236] on button "Addebito" at bounding box center [539, 232] width 145 height 22
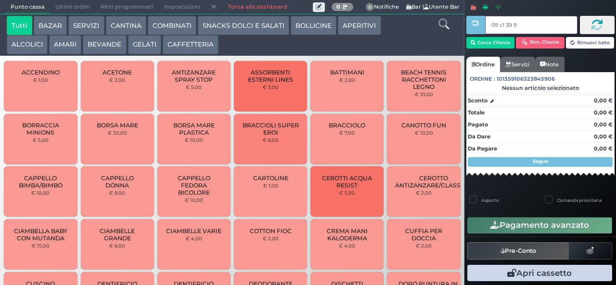
type input "09 c1 39 95"
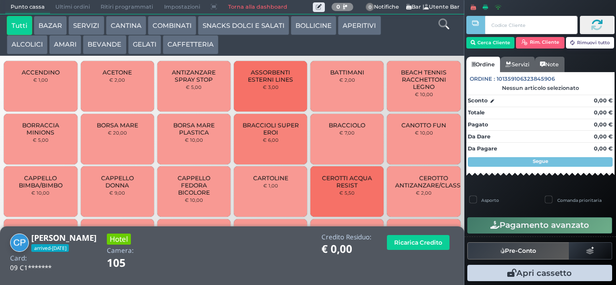
click at [165, 25] on button "COMBINATI" at bounding box center [172, 25] width 49 height 19
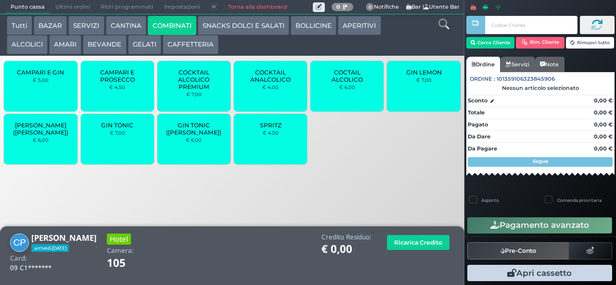
click at [126, 31] on button "CANTINA" at bounding box center [126, 25] width 40 height 19
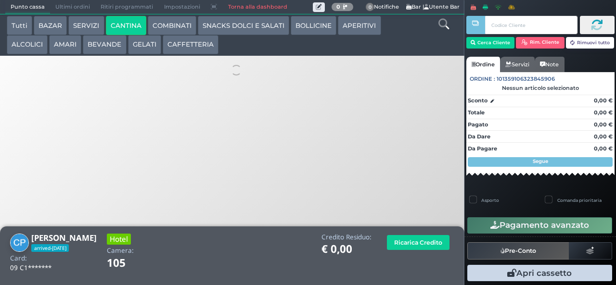
click at [96, 54] on button "BEVANDE" at bounding box center [104, 44] width 43 height 19
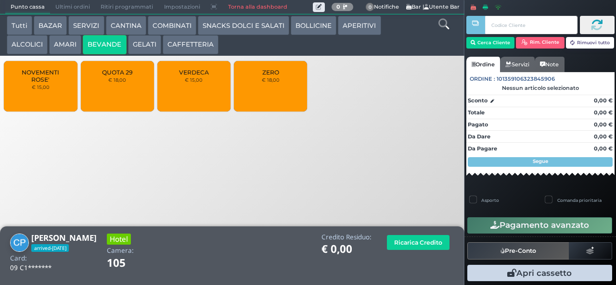
click at [106, 48] on button "BEVANDE" at bounding box center [104, 44] width 43 height 19
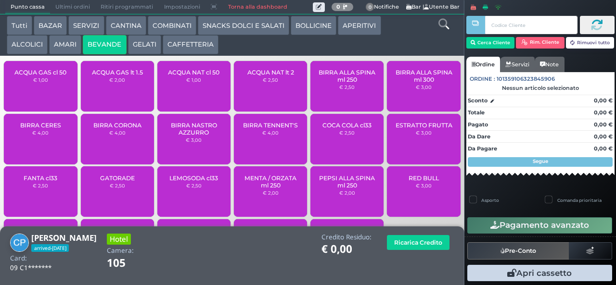
click at [265, 83] on small "€ 2,50" at bounding box center [270, 80] width 15 height 6
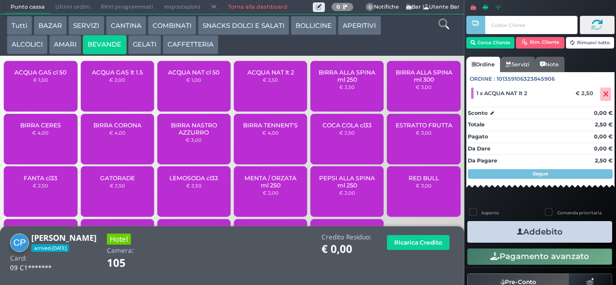
click at [552, 233] on button "Addebito" at bounding box center [539, 232] width 145 height 22
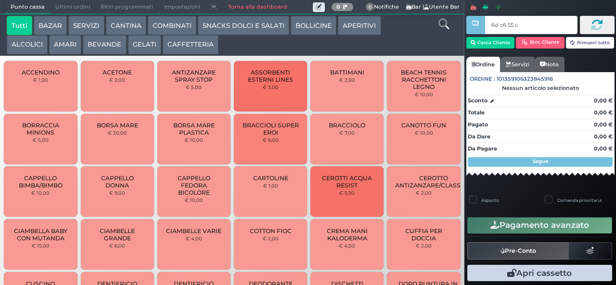
type input "6d c6 55 c3"
click at [146, 44] on button "GELATI" at bounding box center [144, 44] width 33 height 19
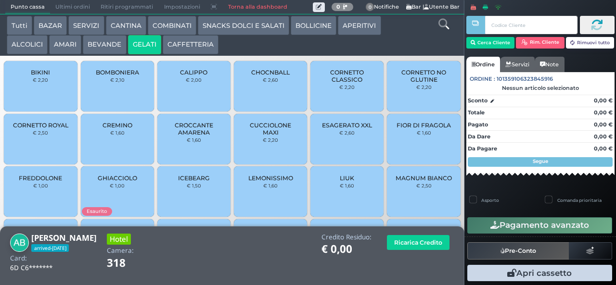
click at [354, 144] on div "ESAGERATO XXL € 2,60" at bounding box center [346, 139] width 73 height 50
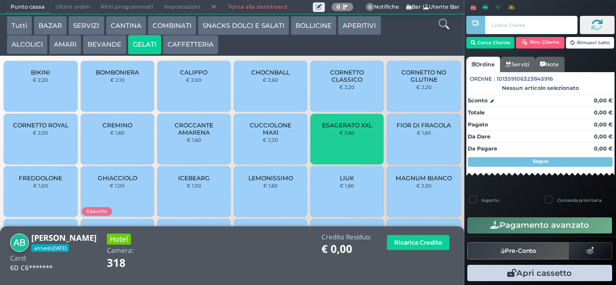
click at [353, 129] on span "ESAGERATO XXL" at bounding box center [347, 125] width 50 height 7
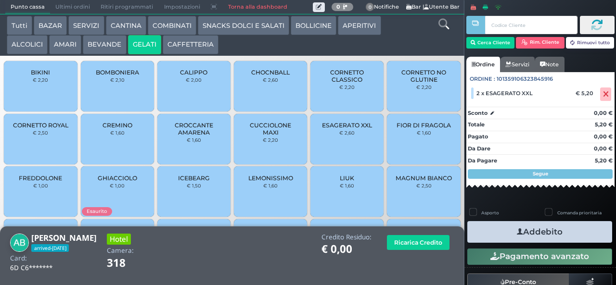
click at [566, 235] on button "Addebito" at bounding box center [539, 232] width 145 height 22
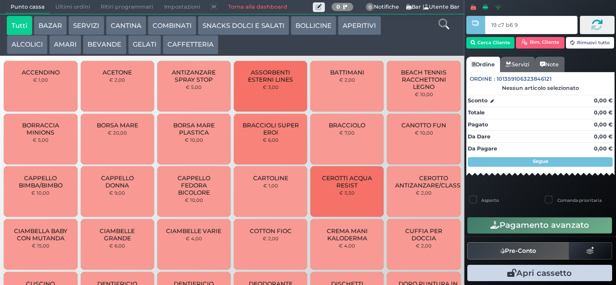
type input "19 c7 b6 95"
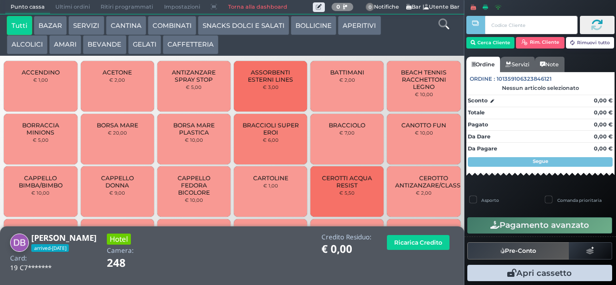
click at [113, 45] on button "BEVANDE" at bounding box center [104, 44] width 43 height 19
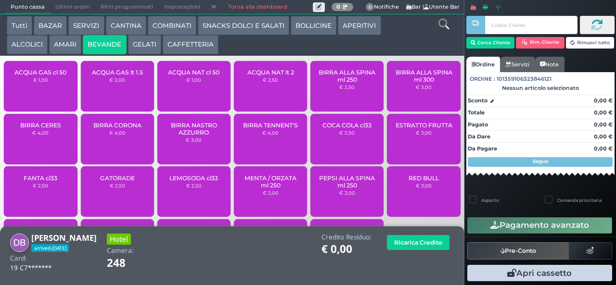
click at [116, 76] on span "ACQUA GAS lt 1.5" at bounding box center [117, 72] width 51 height 7
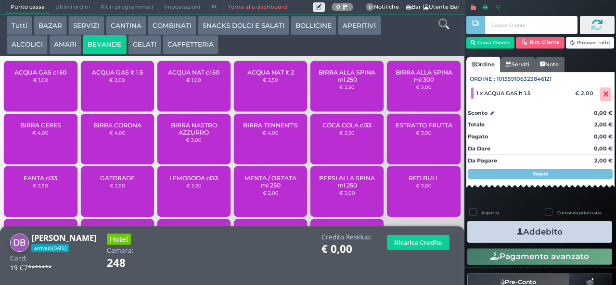
click at [554, 235] on button "Addebito" at bounding box center [539, 232] width 145 height 22
